Goal: Task Accomplishment & Management: Manage account settings

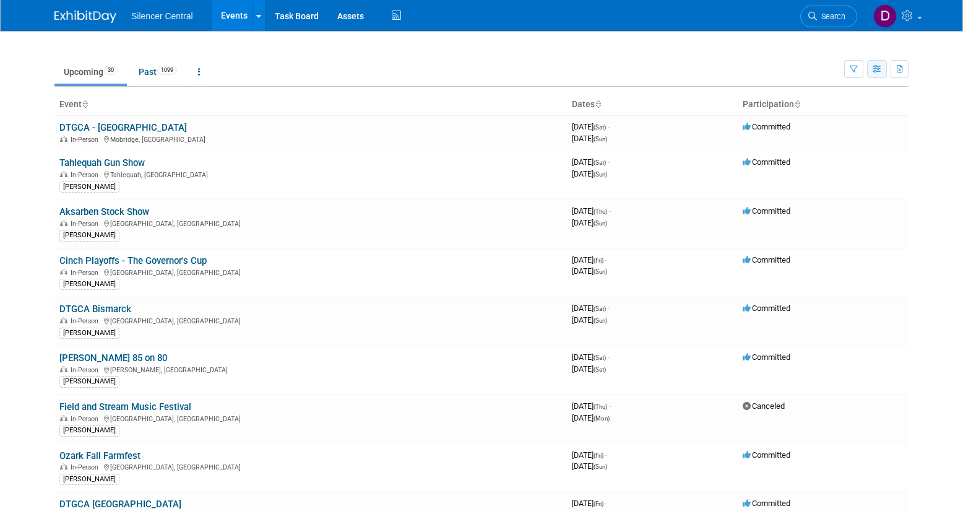
click at [875, 72] on icon "button" at bounding box center [877, 70] width 9 height 8
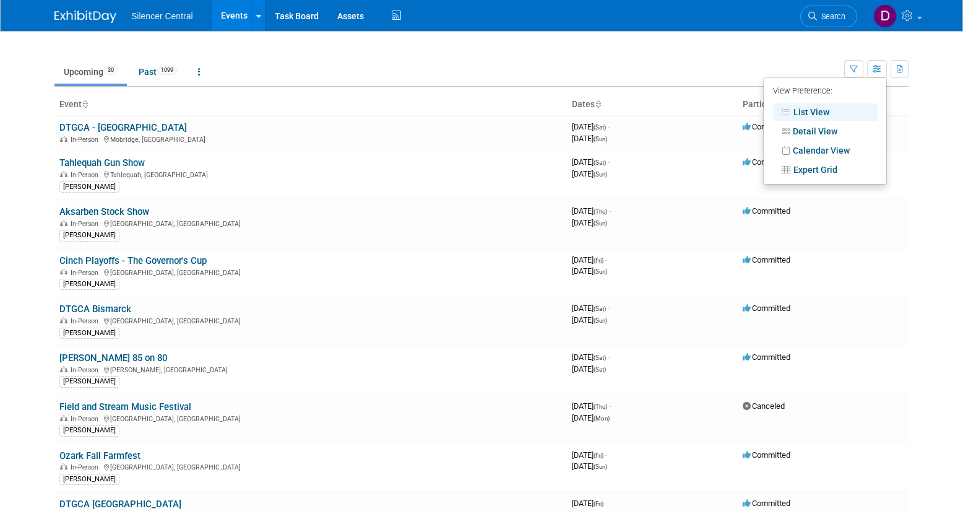
click at [797, 52] on td "Upcoming 30 Past 1099 All Events 1129 Past and Upcoming Grouped Annually Events…" at bounding box center [449, 66] width 790 height 40
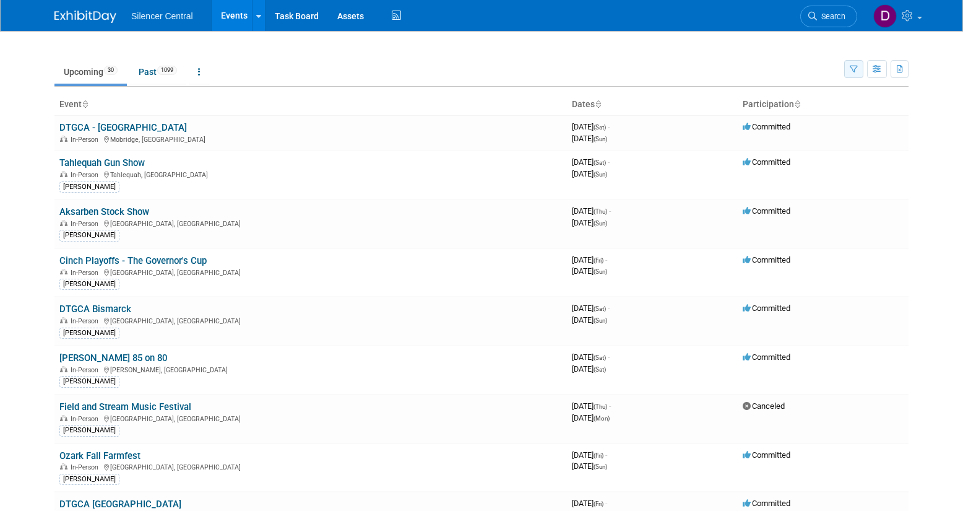
click at [850, 70] on icon "button" at bounding box center [854, 70] width 8 height 8
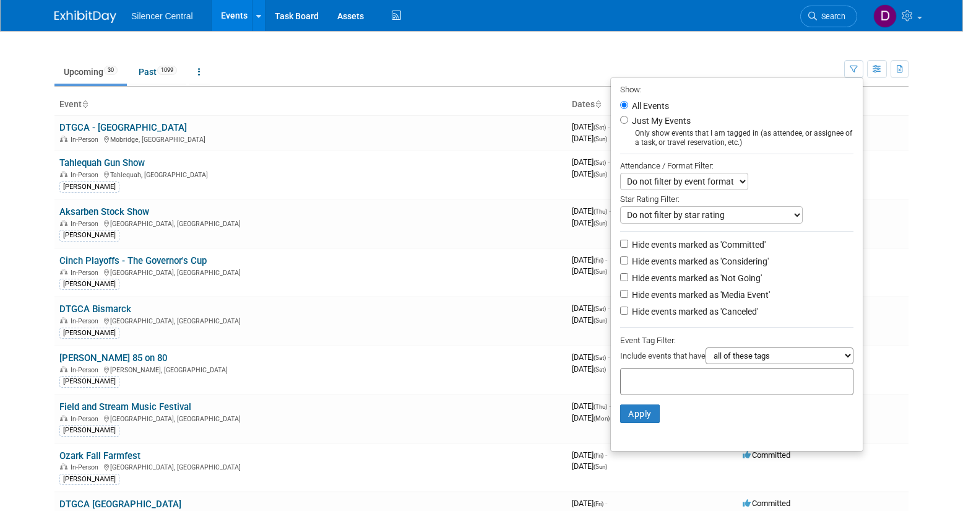
click at [677, 122] on label "Just My Events" at bounding box center [659, 120] width 61 height 12
click at [628, 122] on input "Just My Events" at bounding box center [624, 120] width 8 height 8
radio input "true"
click at [637, 409] on button "Apply" at bounding box center [640, 413] width 40 height 19
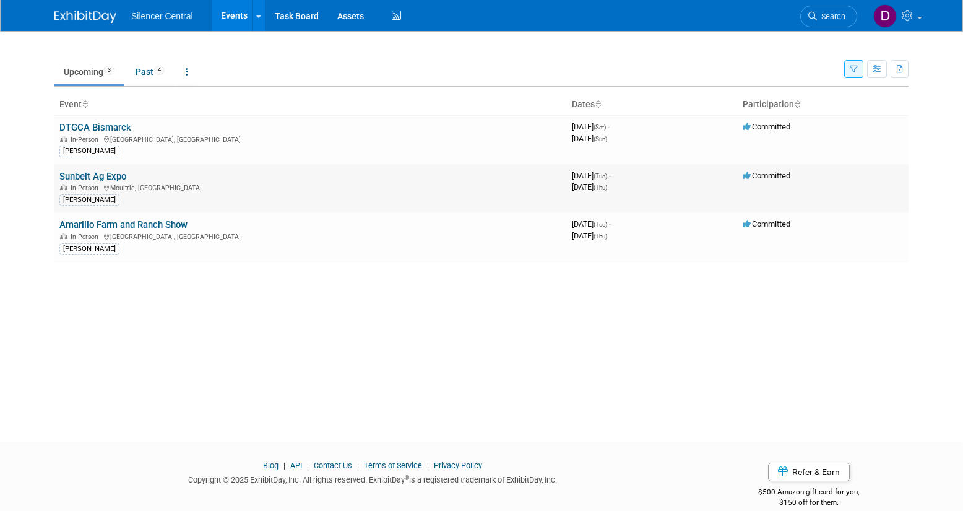
click at [118, 177] on link "Sunbelt Ag Expo" at bounding box center [92, 176] width 67 height 11
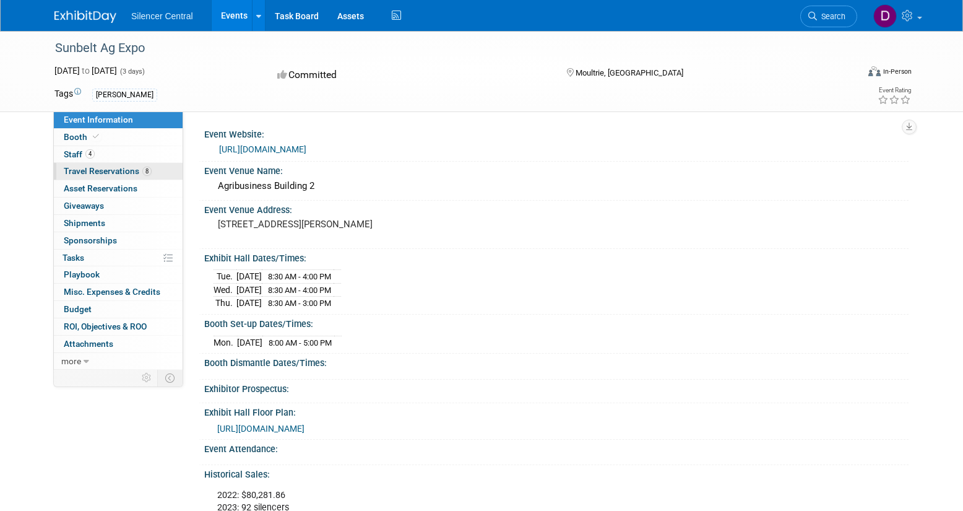
click at [117, 168] on span "Travel Reservations 8" at bounding box center [108, 171] width 88 height 10
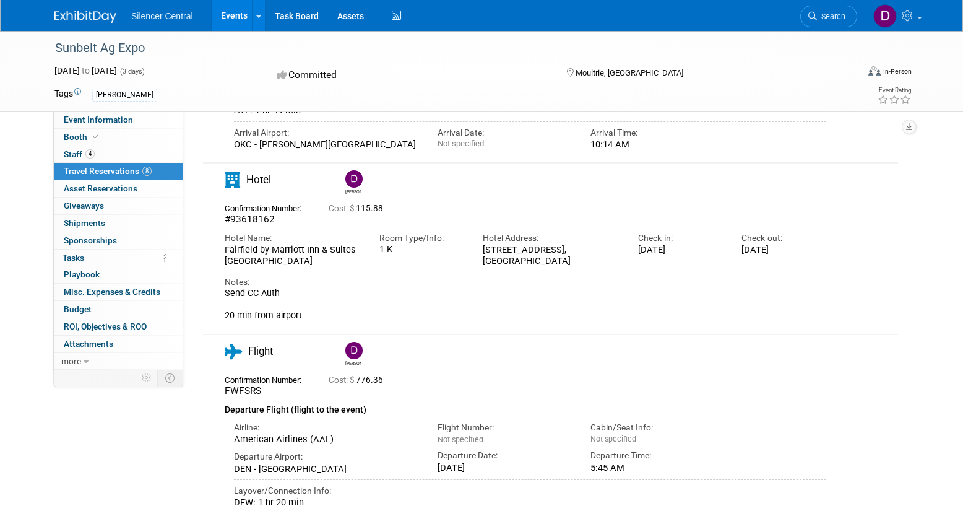
scroll to position [1488, 0]
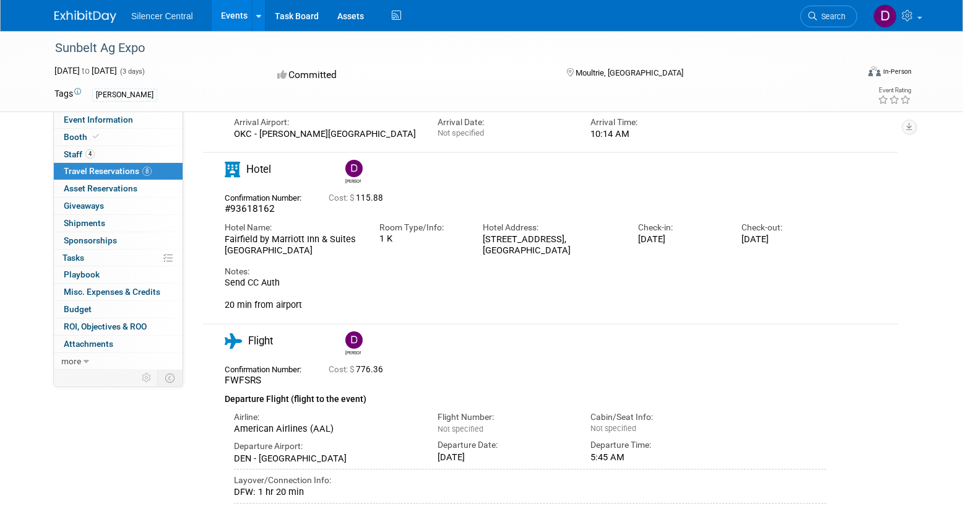
drag, startPoint x: 413, startPoint y: 253, endPoint x: 377, endPoint y: 253, distance: 36.5
click at [394, 256] on div "Notes: Send CC Auth 20 min from airport" at bounding box center [526, 283] width 602 height 54
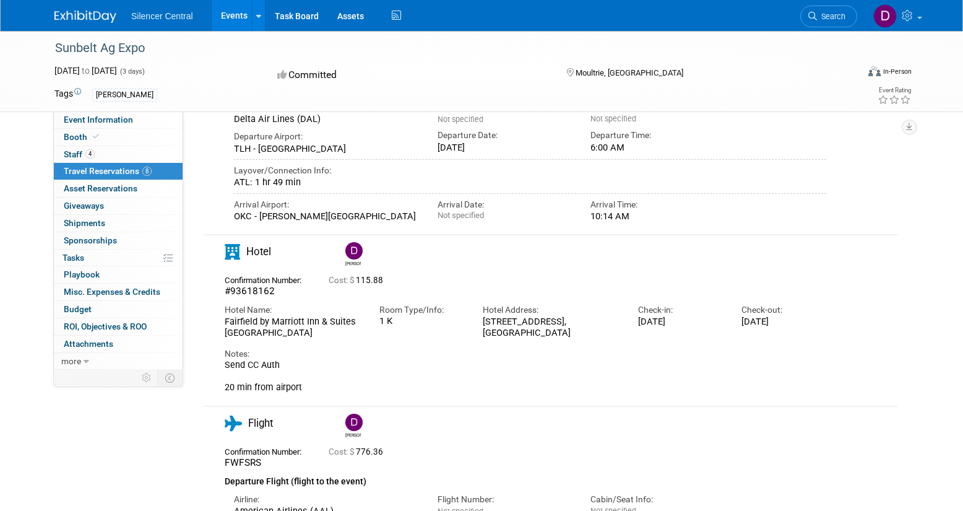
scroll to position [1403, 0]
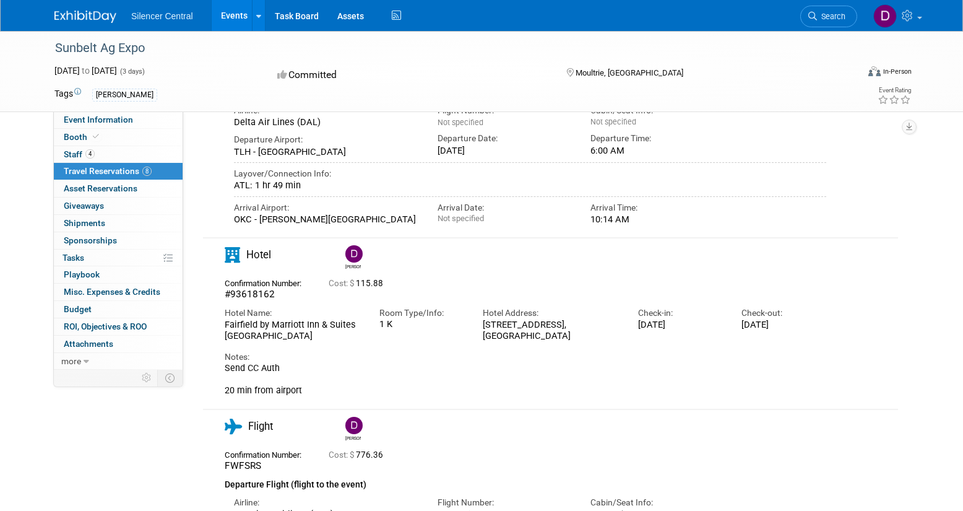
drag, startPoint x: 225, startPoint y: 318, endPoint x: 309, endPoint y: 325, distance: 85.1
click at [309, 325] on div "Hotel Name: Fairfield by Marriott Inn & Suites Tallahassee Central" at bounding box center [292, 321] width 155 height 41
copy div "Fairfield by Marriott Inn & Suites Tallahassee Central"
click at [315, 334] on div "Fairfield by Marriott Inn & Suites Tallahassee Central" at bounding box center [293, 330] width 136 height 23
drag, startPoint x: 305, startPoint y: 330, endPoint x: 231, endPoint y: 332, distance: 73.1
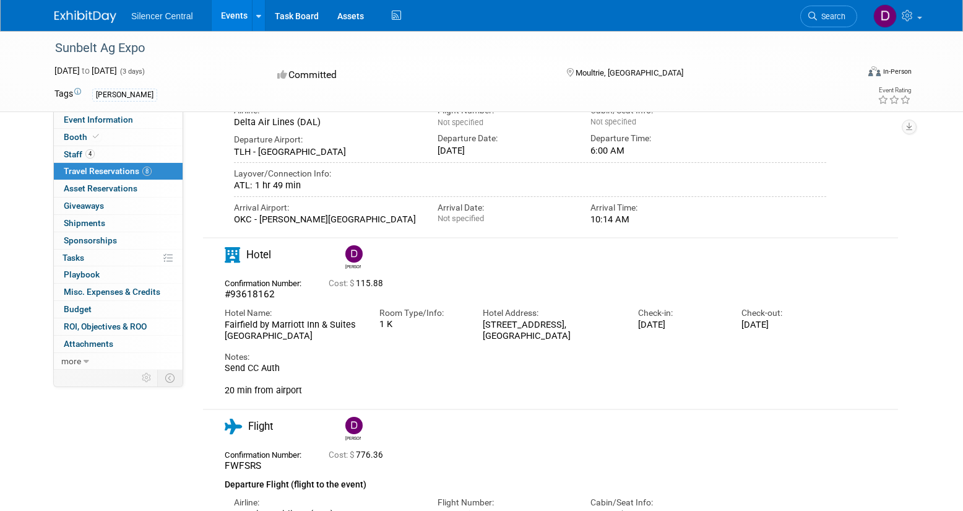
click at [231, 332] on div "Fairfield by Marriott Inn & Suites Tallahassee Central" at bounding box center [293, 330] width 136 height 23
click at [223, 331] on div "Hotel Name: Fairfield by Marriott Inn & Suites Tallahassee Central" at bounding box center [292, 321] width 155 height 41
copy div "Tallahassee Central"
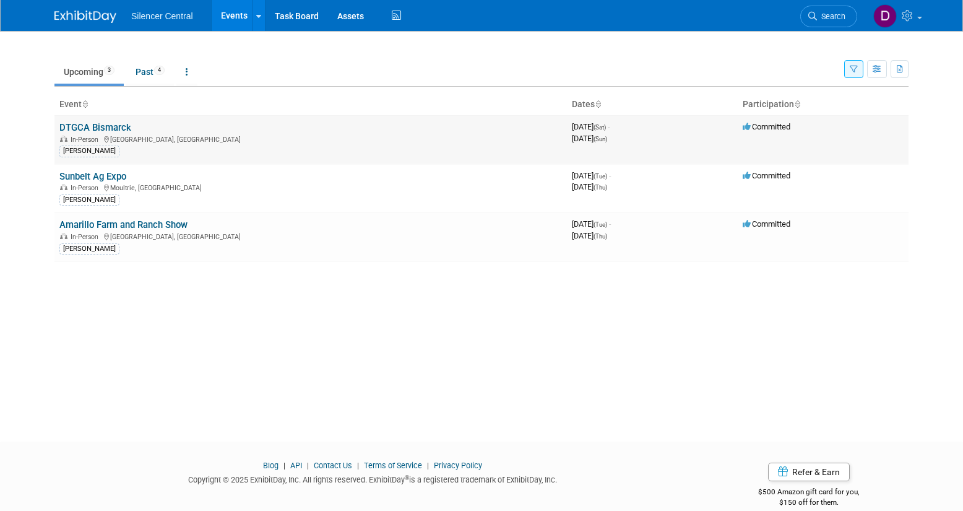
click at [112, 129] on link "DTGCA Bismarck" at bounding box center [95, 127] width 72 height 11
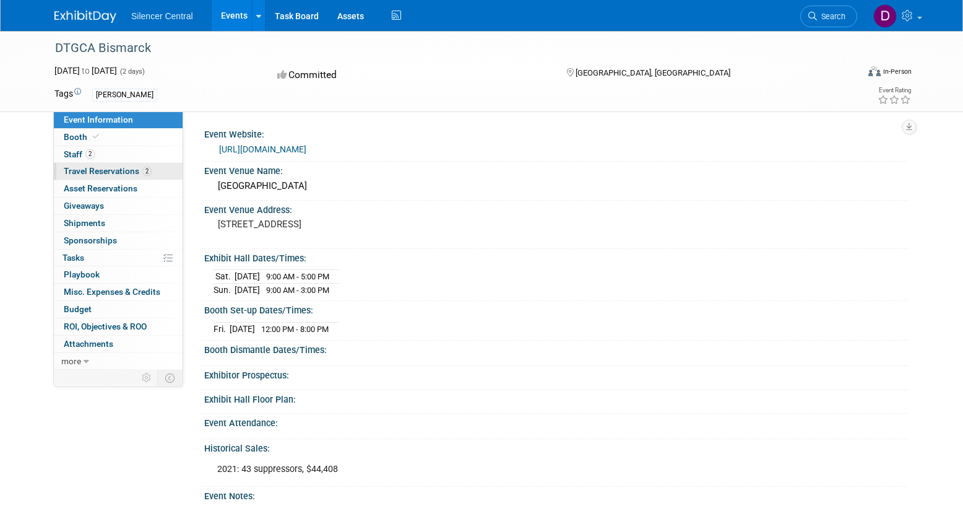
click at [116, 173] on span "Travel Reservations 2" at bounding box center [108, 171] width 88 height 10
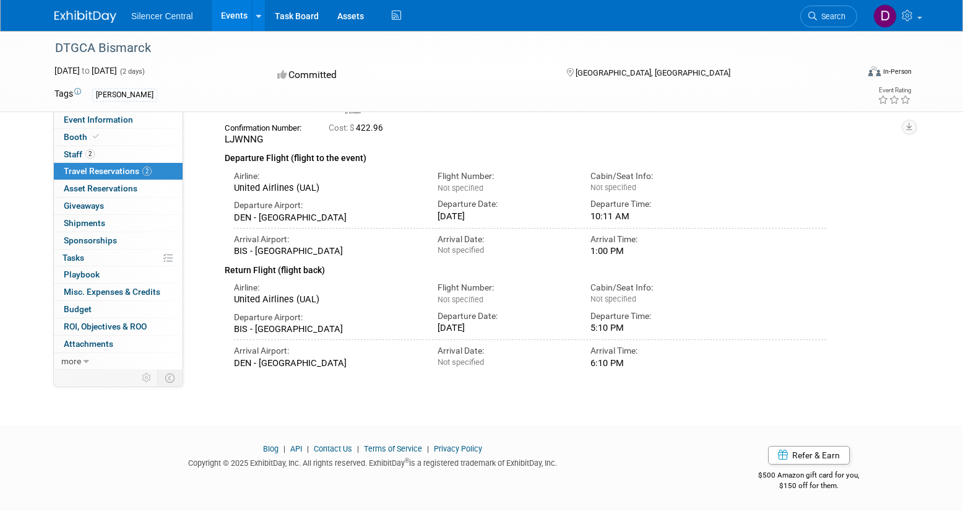
scroll to position [273, 0]
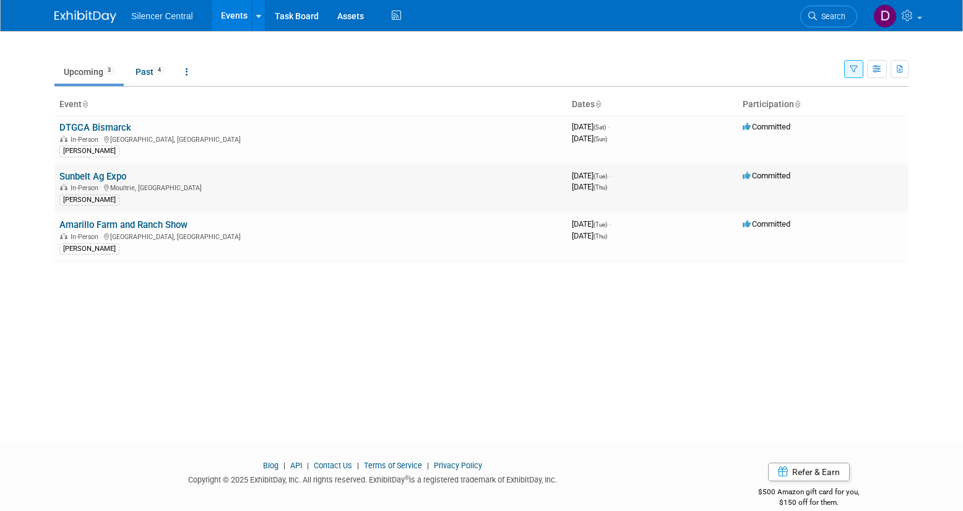
click at [121, 176] on link "Sunbelt Ag Expo" at bounding box center [92, 176] width 67 height 11
